Goal: Task Accomplishment & Management: Manage account settings

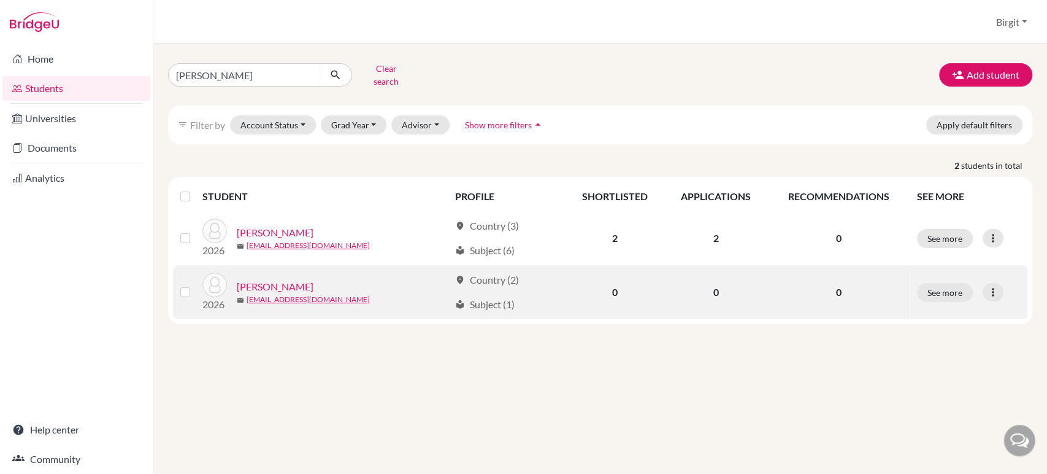
click at [294, 279] on link "[PERSON_NAME]" at bounding box center [275, 286] width 77 height 15
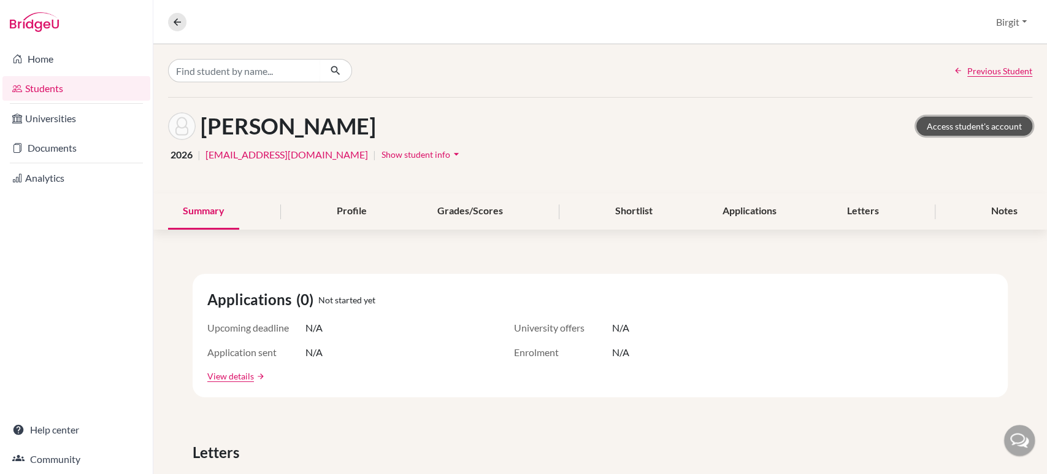
click at [957, 128] on link "Access student's account" at bounding box center [974, 126] width 116 height 19
click at [459, 203] on div "Grades/Scores" at bounding box center [470, 211] width 95 height 36
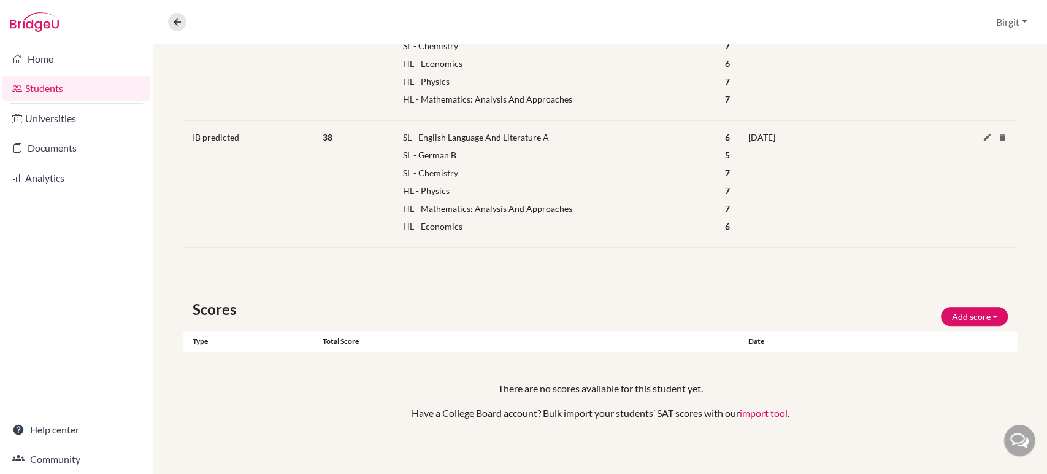
scroll to position [342, 0]
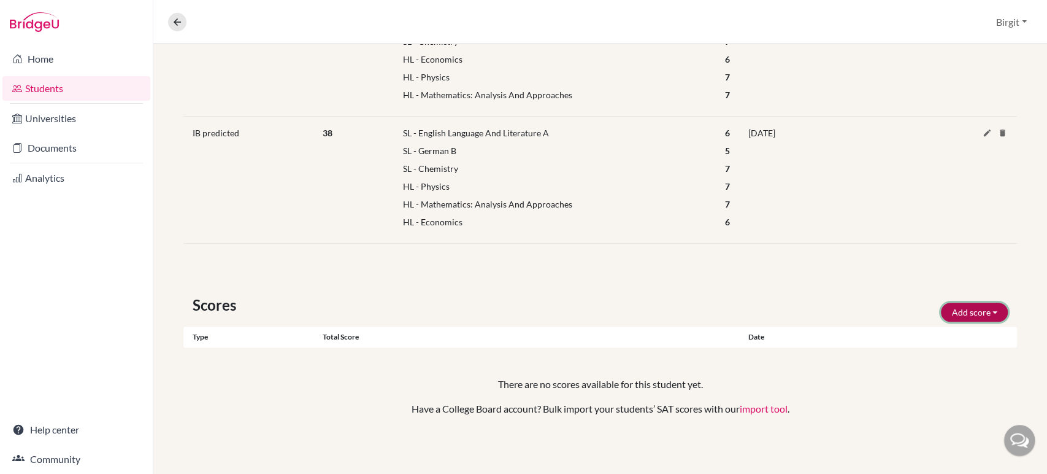
click at [947, 309] on button "Add score" at bounding box center [974, 311] width 67 height 19
click at [946, 335] on button "SAT" at bounding box center [956, 338] width 97 height 20
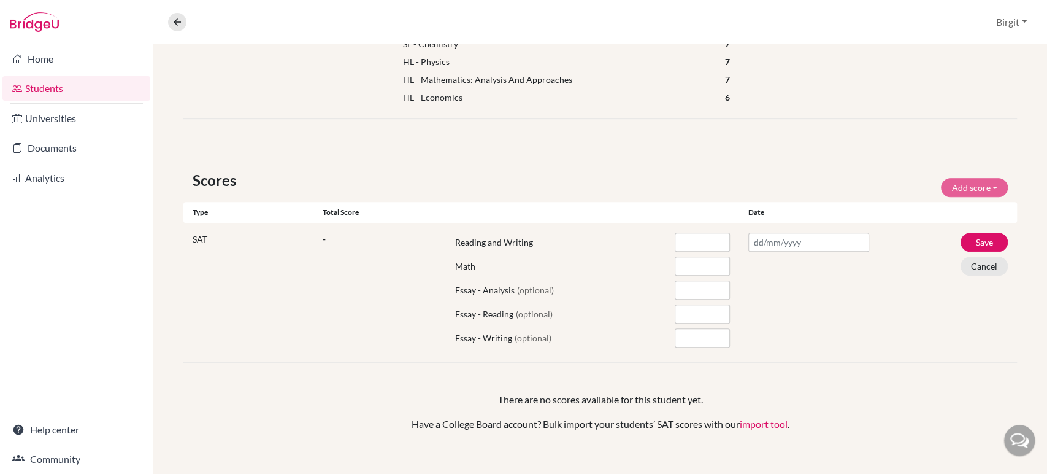
scroll to position [478, 0]
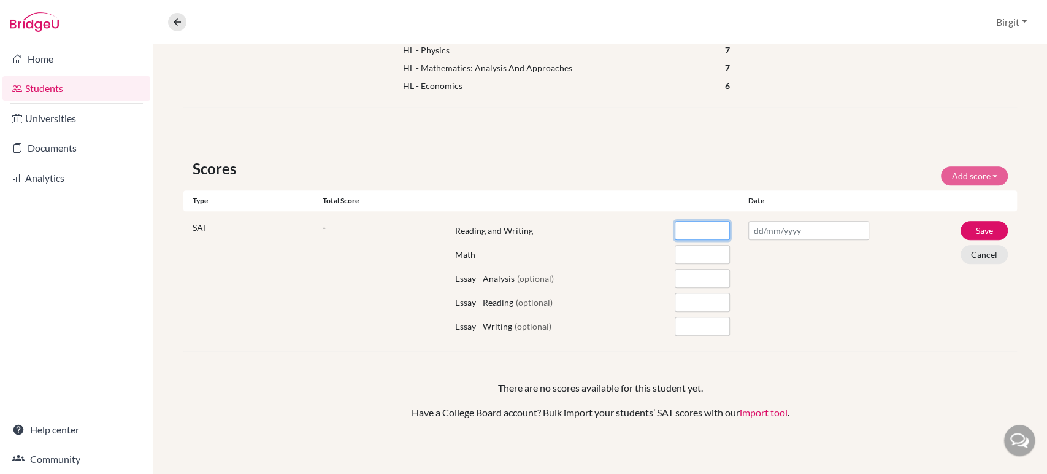
click at [676, 221] on input "number" at bounding box center [702, 230] width 55 height 19
type input "750"
click at [676, 248] on input "number" at bounding box center [702, 254] width 55 height 19
type input "770"
click at [796, 229] on input "text" at bounding box center [808, 230] width 121 height 19
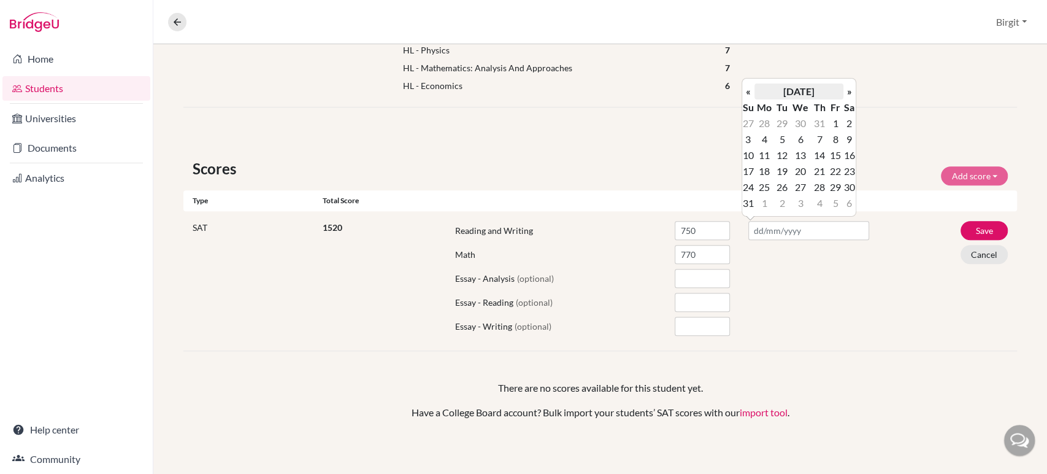
click at [815, 91] on th "August 2025" at bounding box center [798, 91] width 89 height 16
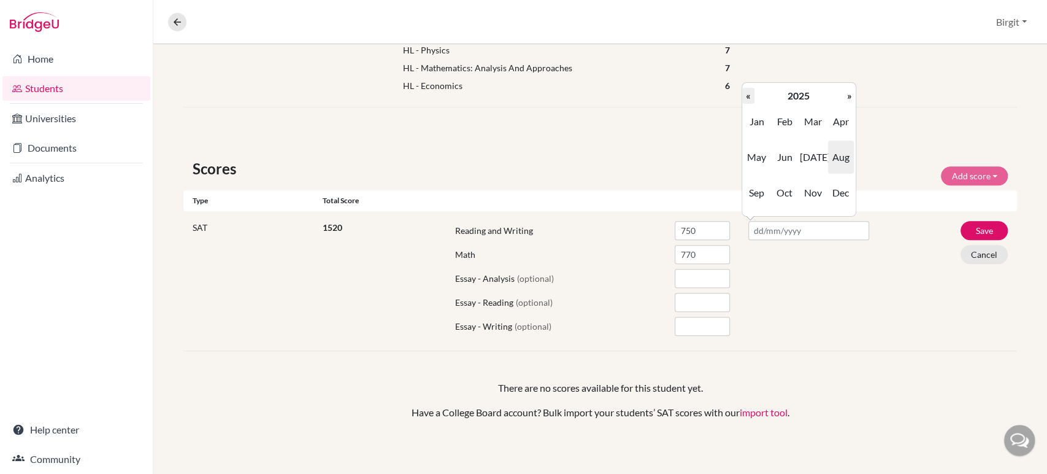
click at [753, 97] on th "«" at bounding box center [748, 96] width 12 height 16
click at [815, 189] on span "Nov" at bounding box center [813, 192] width 26 height 33
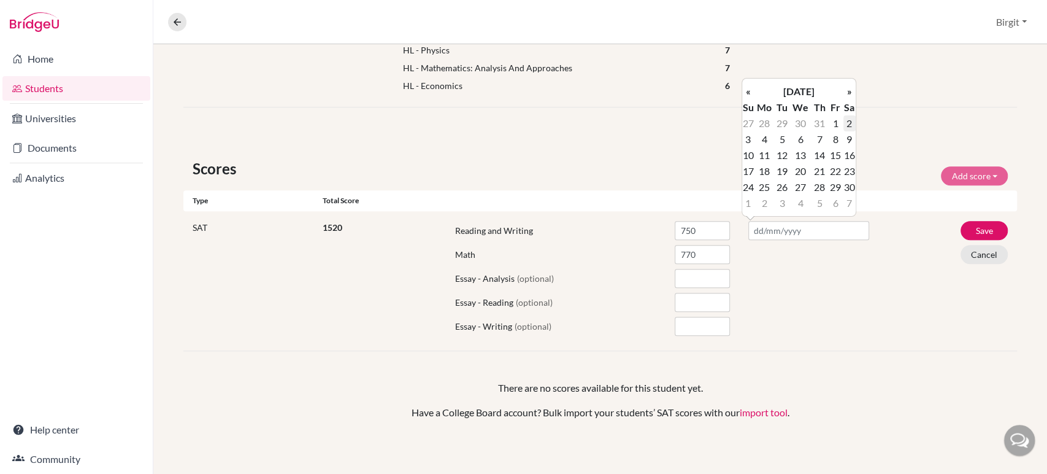
click at [849, 122] on td "2" at bounding box center [849, 123] width 12 height 16
type input "02/11/2024"
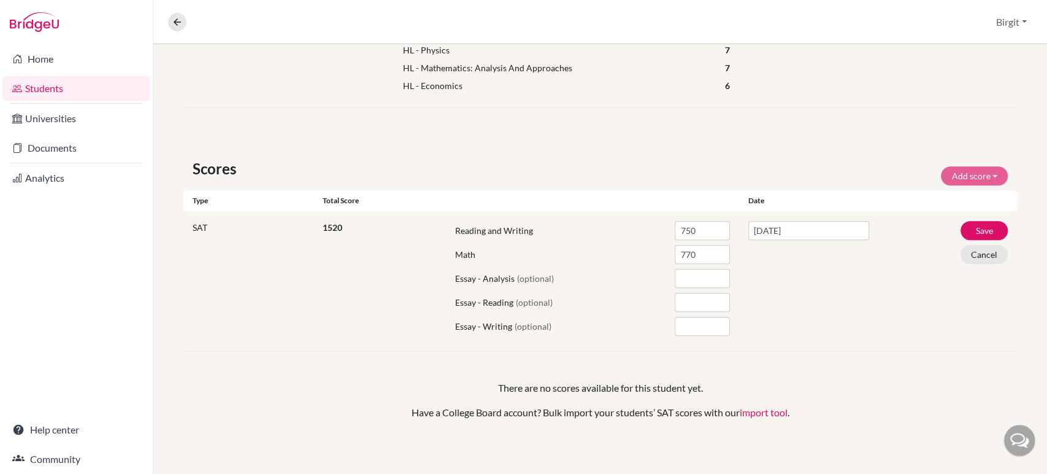
click at [824, 321] on div "02/11/2024" at bounding box center [808, 281] width 139 height 120
click at [970, 226] on button "Save" at bounding box center [984, 230] width 47 height 19
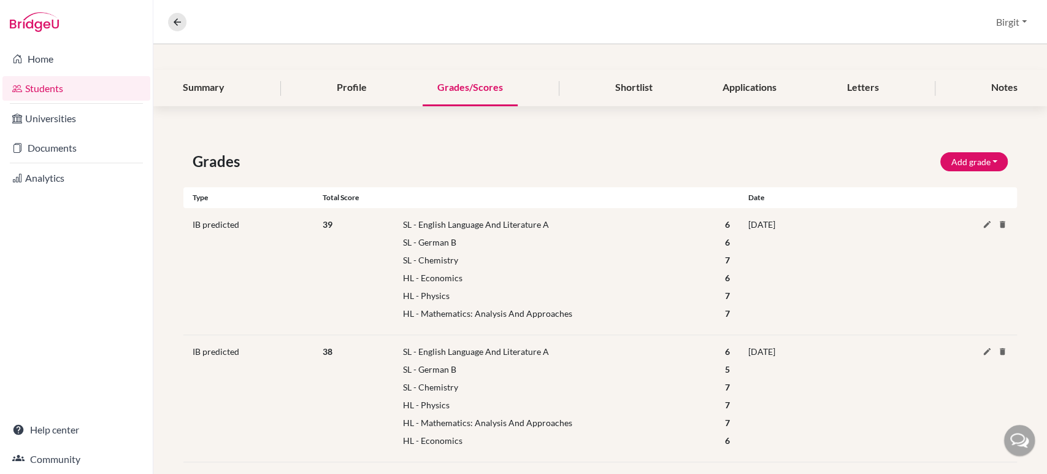
scroll to position [68, 0]
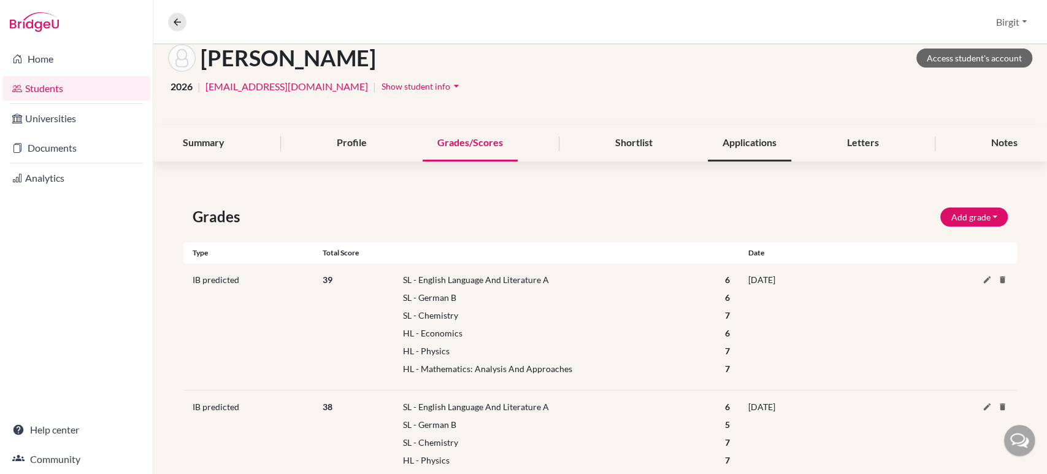
click at [743, 141] on div "Applications" at bounding box center [749, 143] width 83 height 36
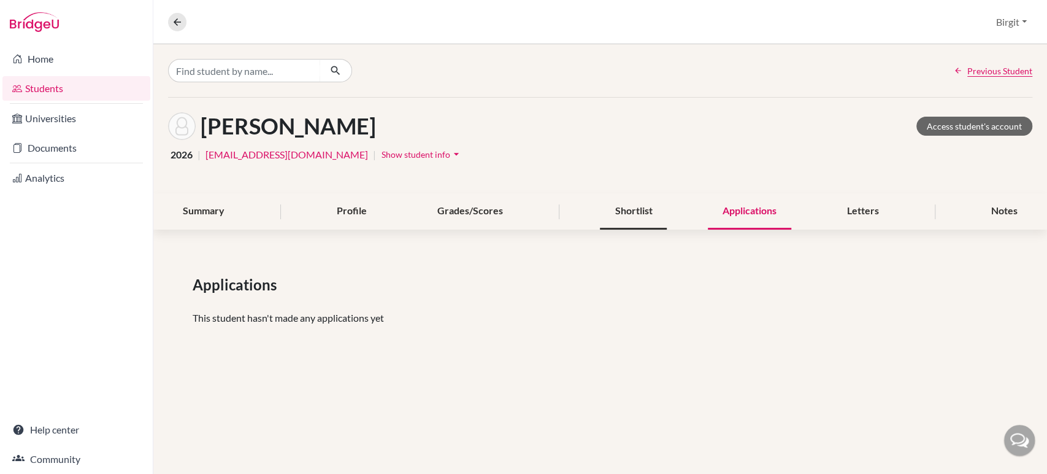
click at [615, 205] on div "Shortlist" at bounding box center [633, 211] width 67 height 36
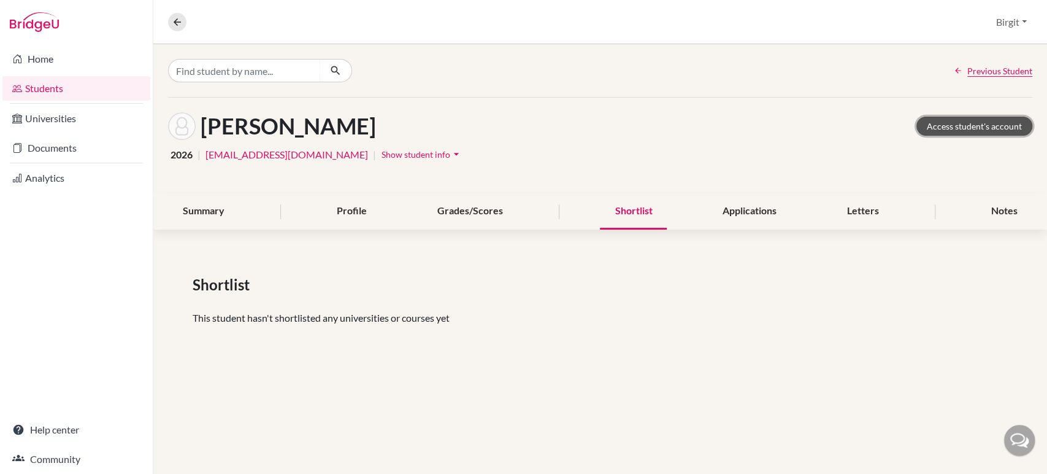
click at [980, 126] on link "Access student's account" at bounding box center [974, 126] width 116 height 19
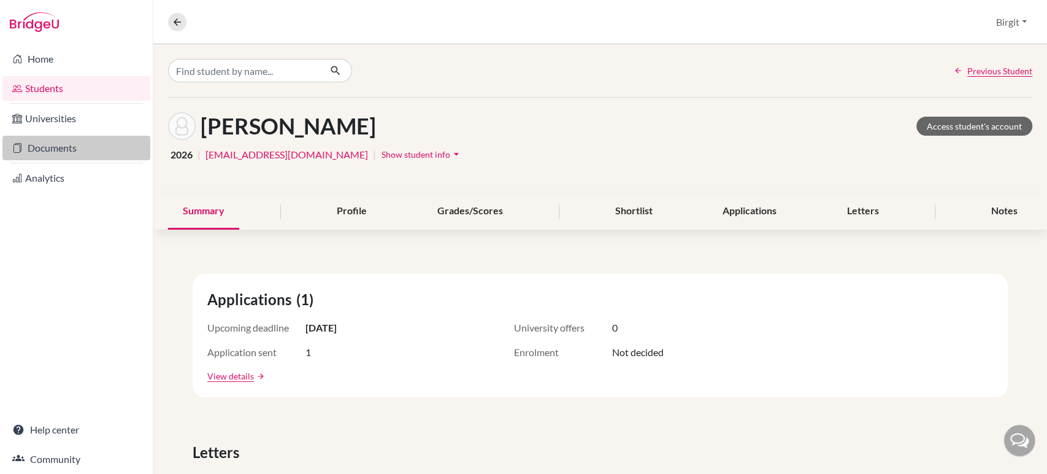
click at [53, 146] on link "Documents" at bounding box center [76, 148] width 148 height 25
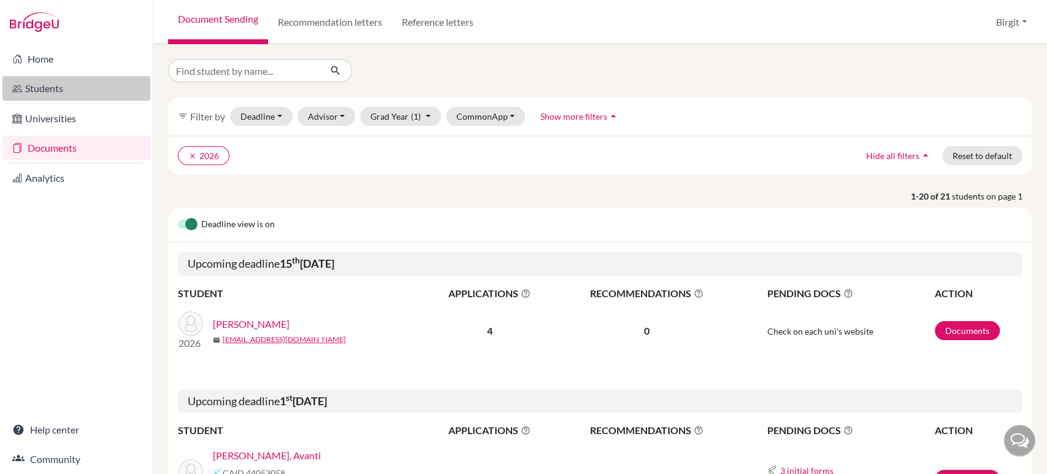
click at [33, 82] on link "Students" at bounding box center [76, 88] width 148 height 25
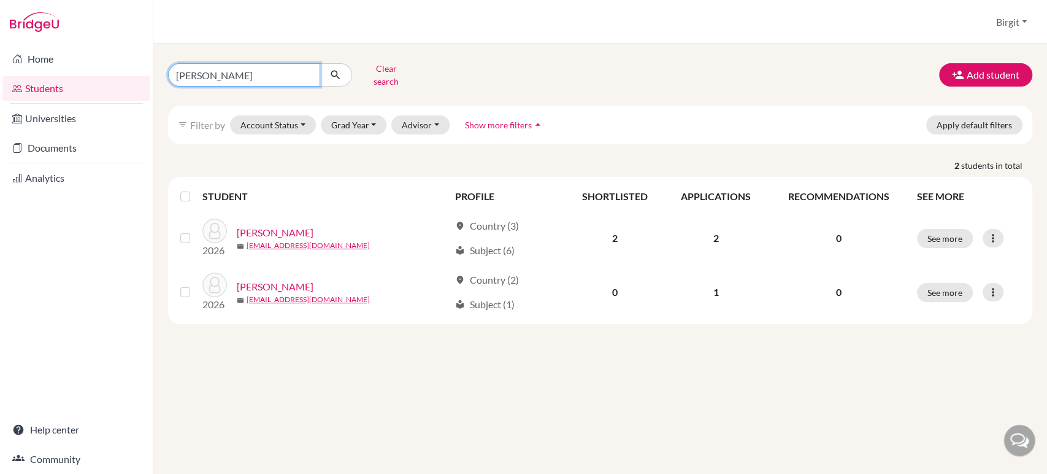
click at [236, 67] on input "[PERSON_NAME]" at bounding box center [244, 74] width 152 height 23
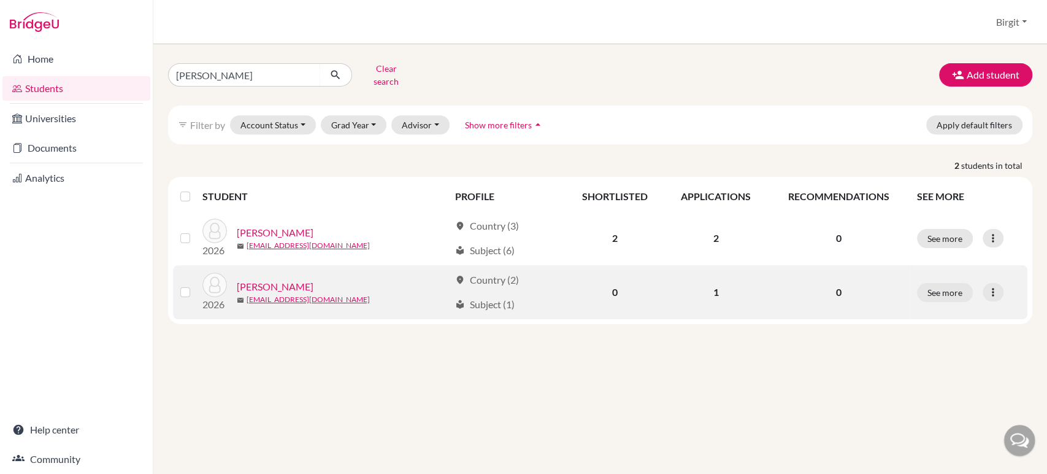
click at [303, 279] on link "[PERSON_NAME]" at bounding box center [275, 286] width 77 height 15
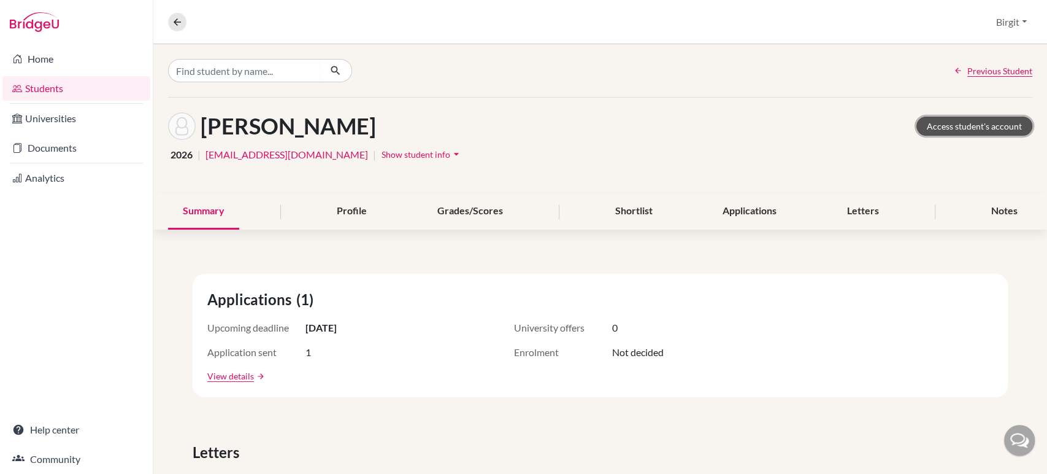
click at [998, 126] on link "Access student's account" at bounding box center [974, 126] width 116 height 19
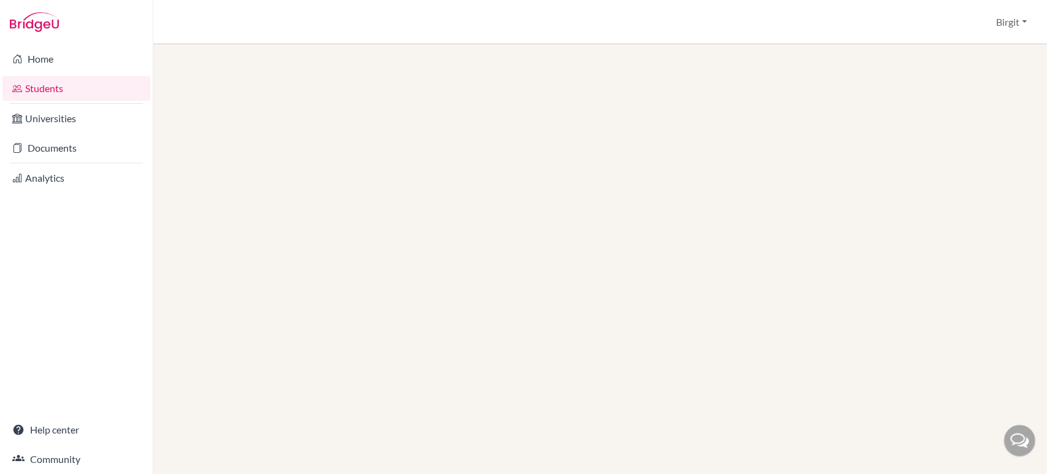
click at [64, 83] on link "Students" at bounding box center [76, 88] width 148 height 25
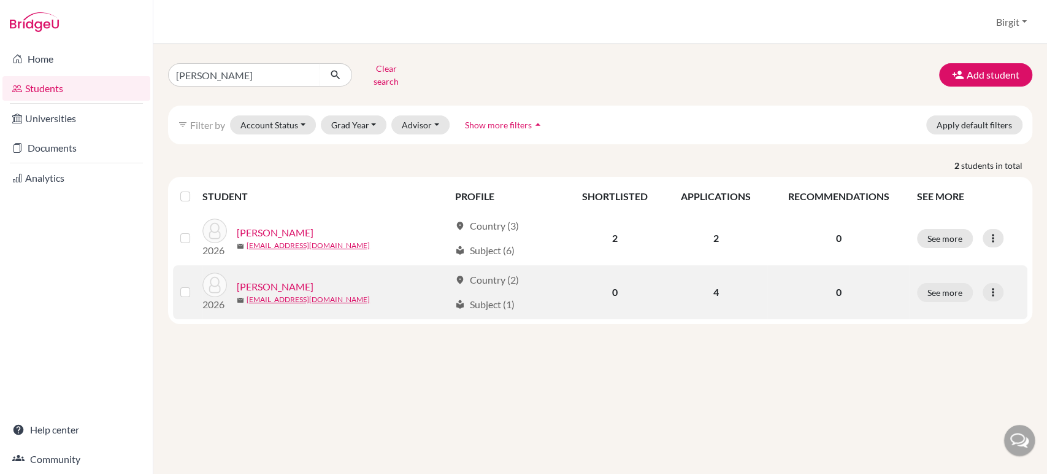
click at [297, 279] on link "[PERSON_NAME]" at bounding box center [275, 286] width 77 height 15
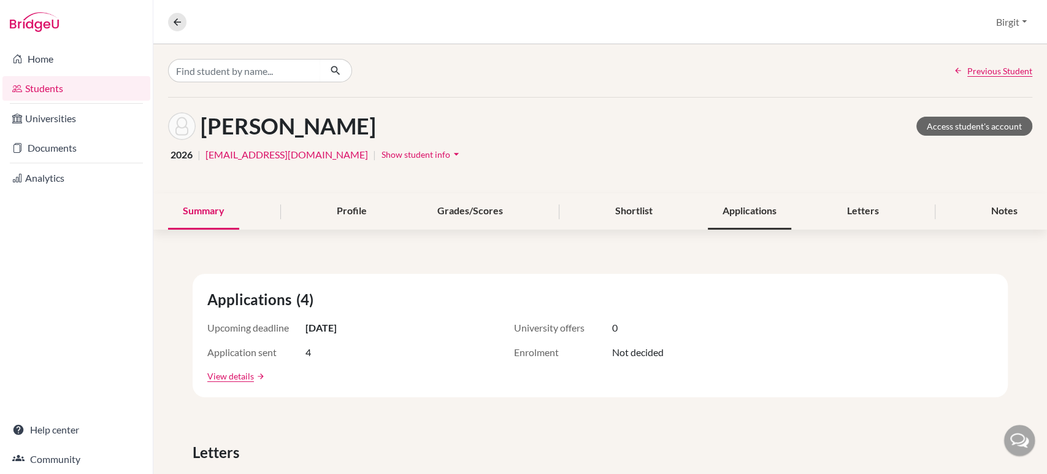
click at [745, 214] on div "Applications" at bounding box center [749, 211] width 83 height 36
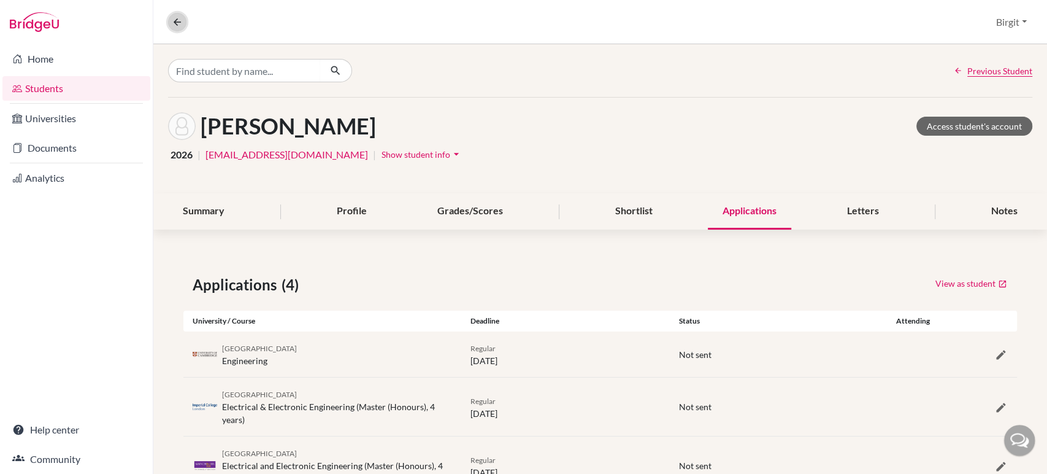
click at [182, 18] on icon at bounding box center [177, 22] width 11 height 11
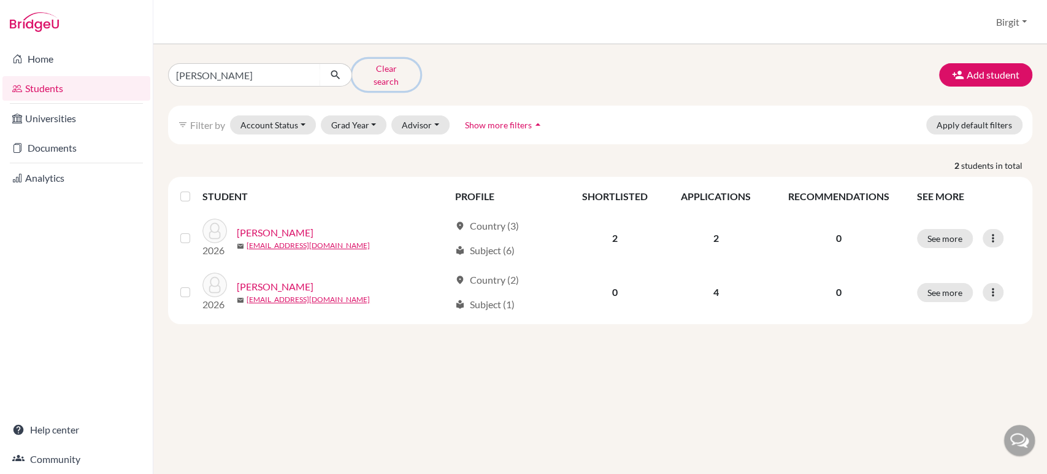
click at [393, 72] on button "Clear search" at bounding box center [386, 75] width 68 height 32
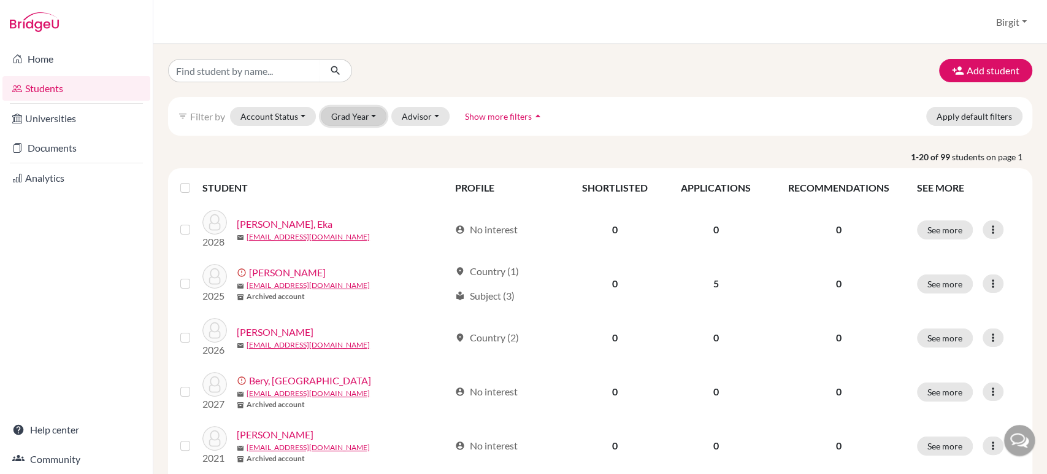
click at [368, 118] on button "Grad Year" at bounding box center [354, 116] width 66 height 19
click at [365, 225] on div "2026" at bounding box center [357, 220] width 43 height 15
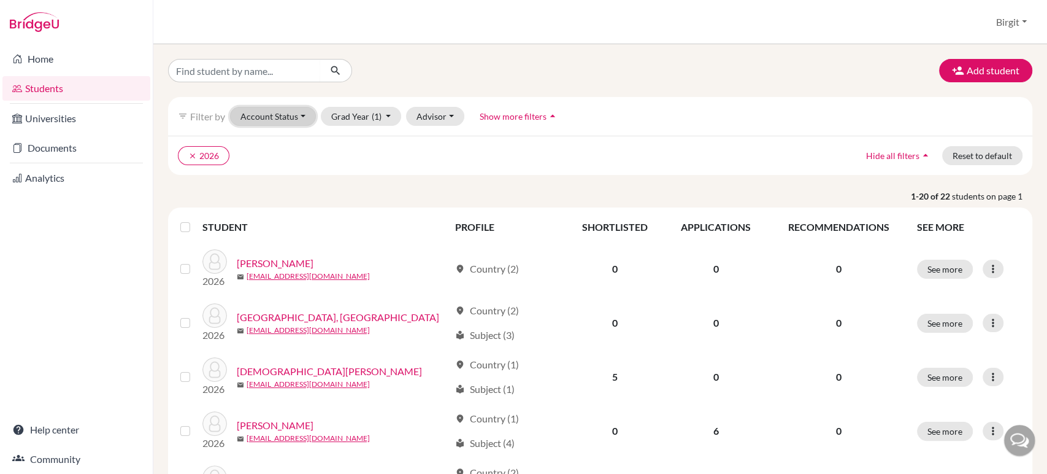
click at [294, 121] on button "Account Status" at bounding box center [273, 116] width 86 height 19
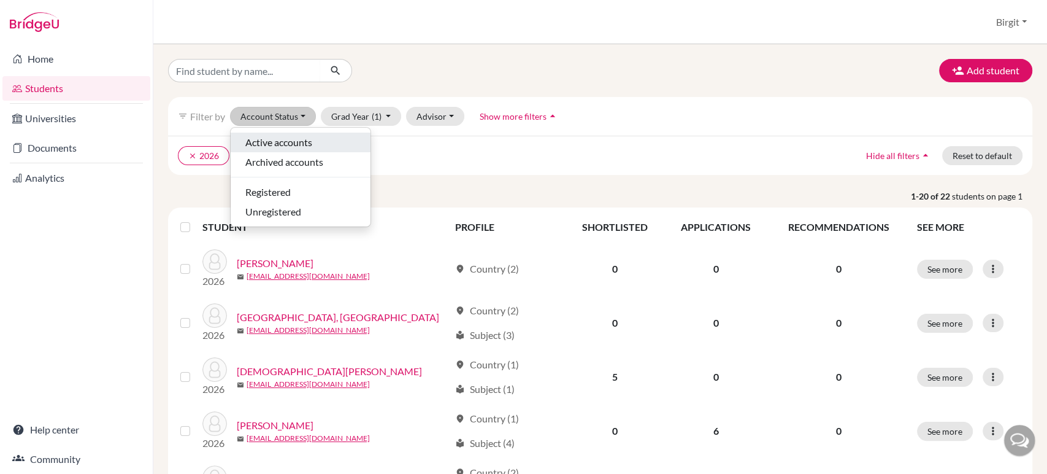
click at [286, 146] on span "Active accounts" at bounding box center [278, 142] width 67 height 15
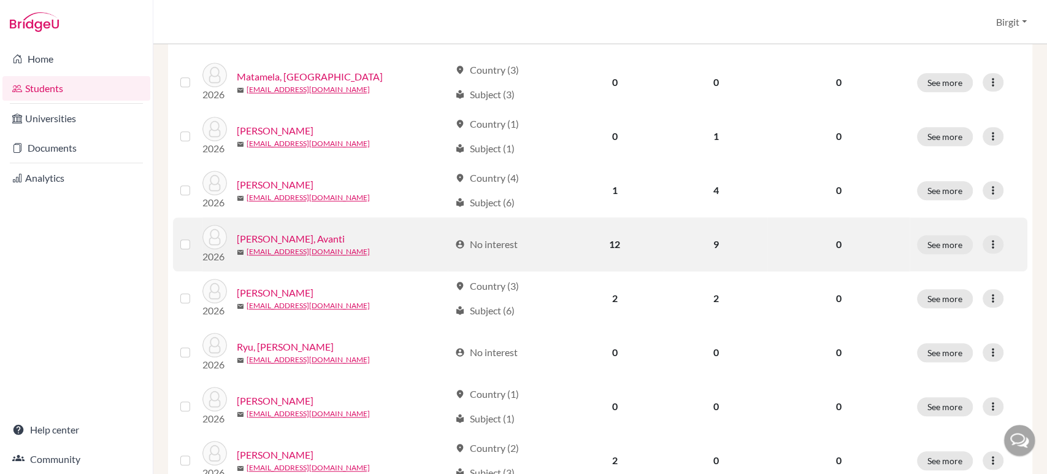
scroll to position [613, 0]
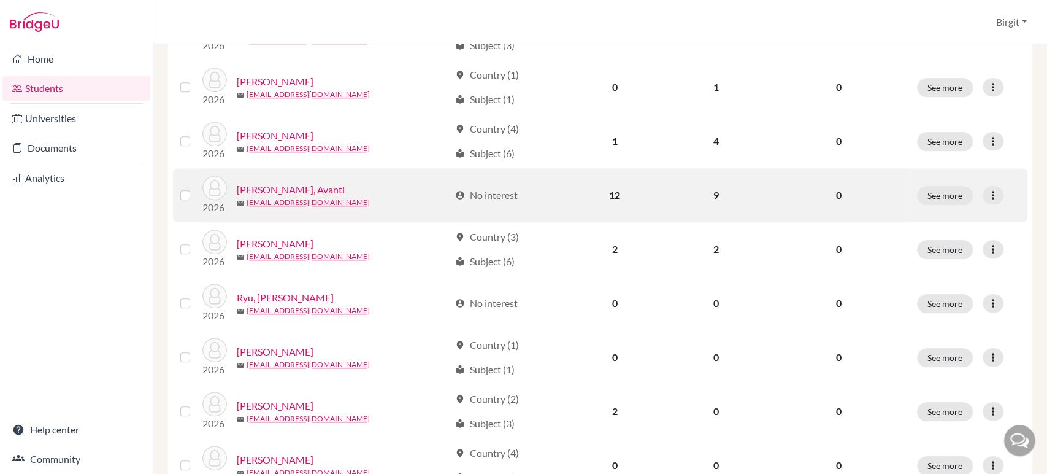
click at [285, 187] on link "[PERSON_NAME], Avanti" at bounding box center [291, 189] width 108 height 15
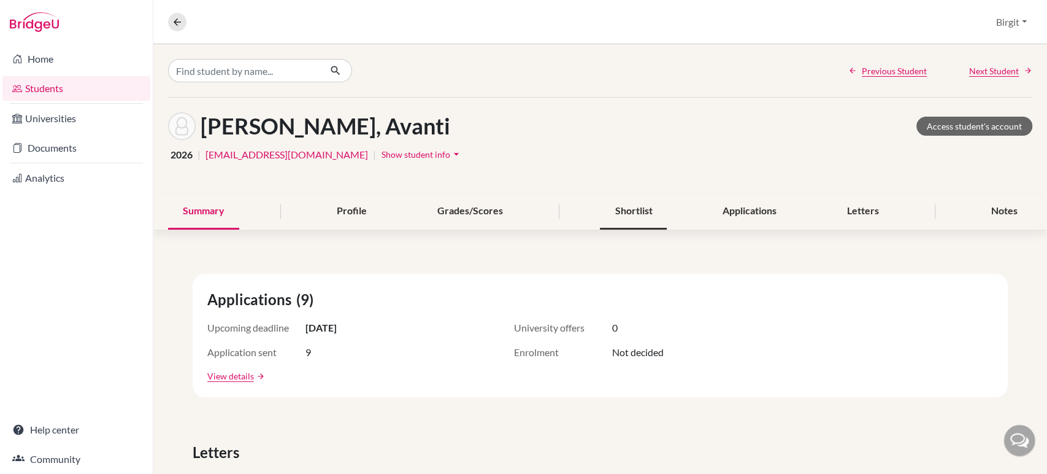
click at [637, 212] on div "Shortlist" at bounding box center [633, 211] width 67 height 36
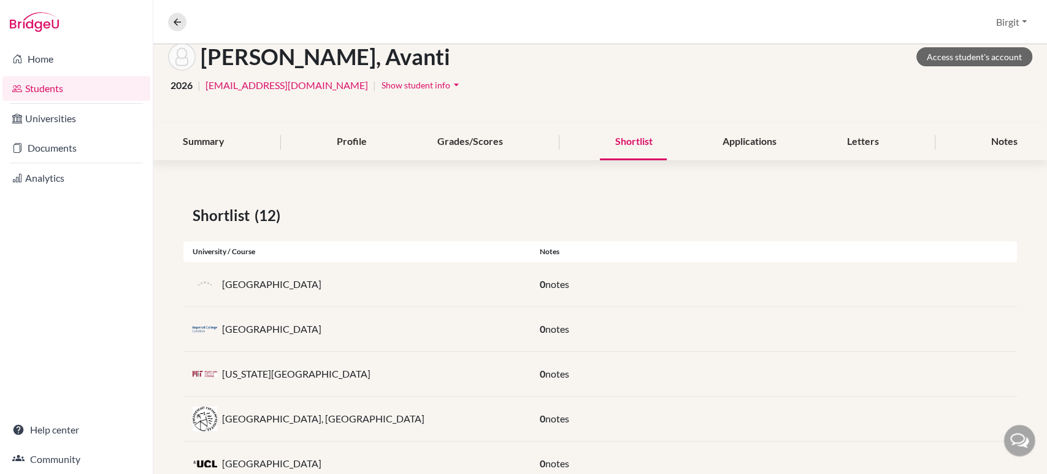
scroll to position [68, 0]
click at [994, 55] on link "Access student's account" at bounding box center [974, 57] width 116 height 19
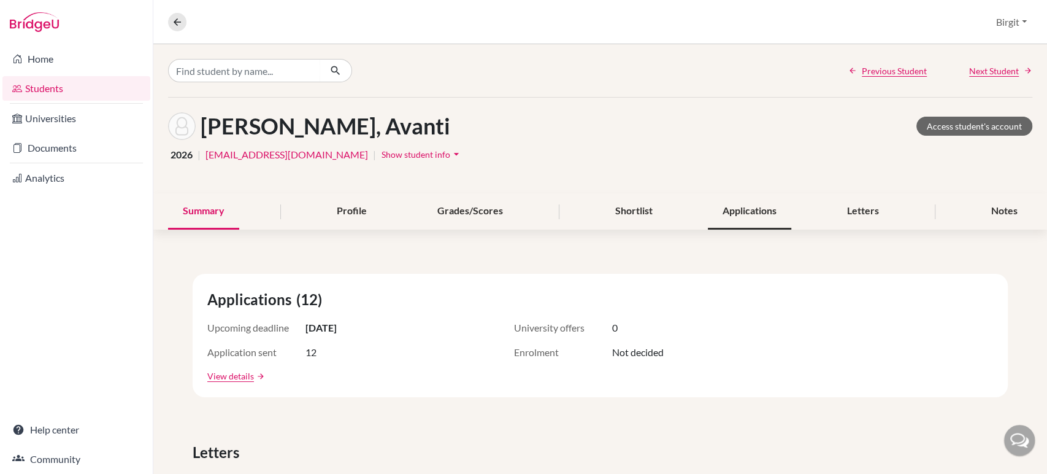
click at [758, 210] on div "Applications" at bounding box center [749, 211] width 83 height 36
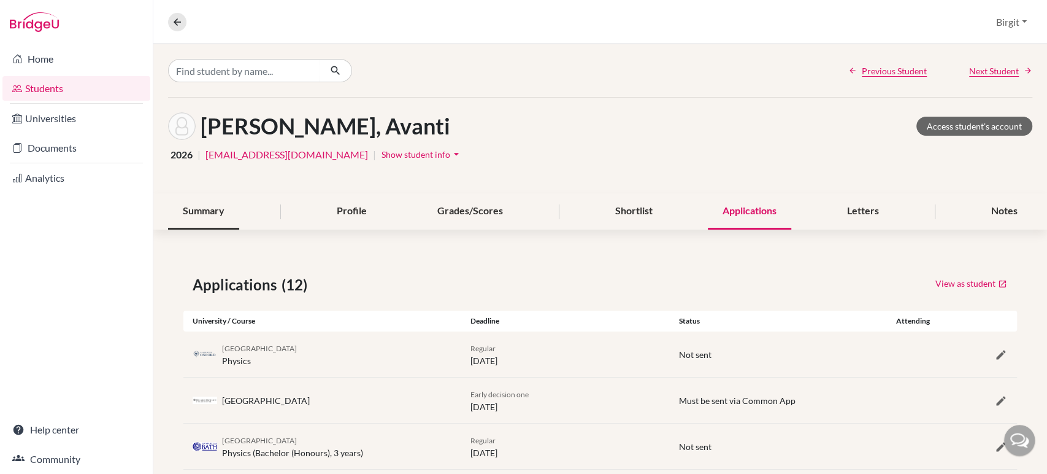
click at [200, 207] on div "Summary" at bounding box center [203, 211] width 71 height 36
